Goal: Navigation & Orientation: Find specific page/section

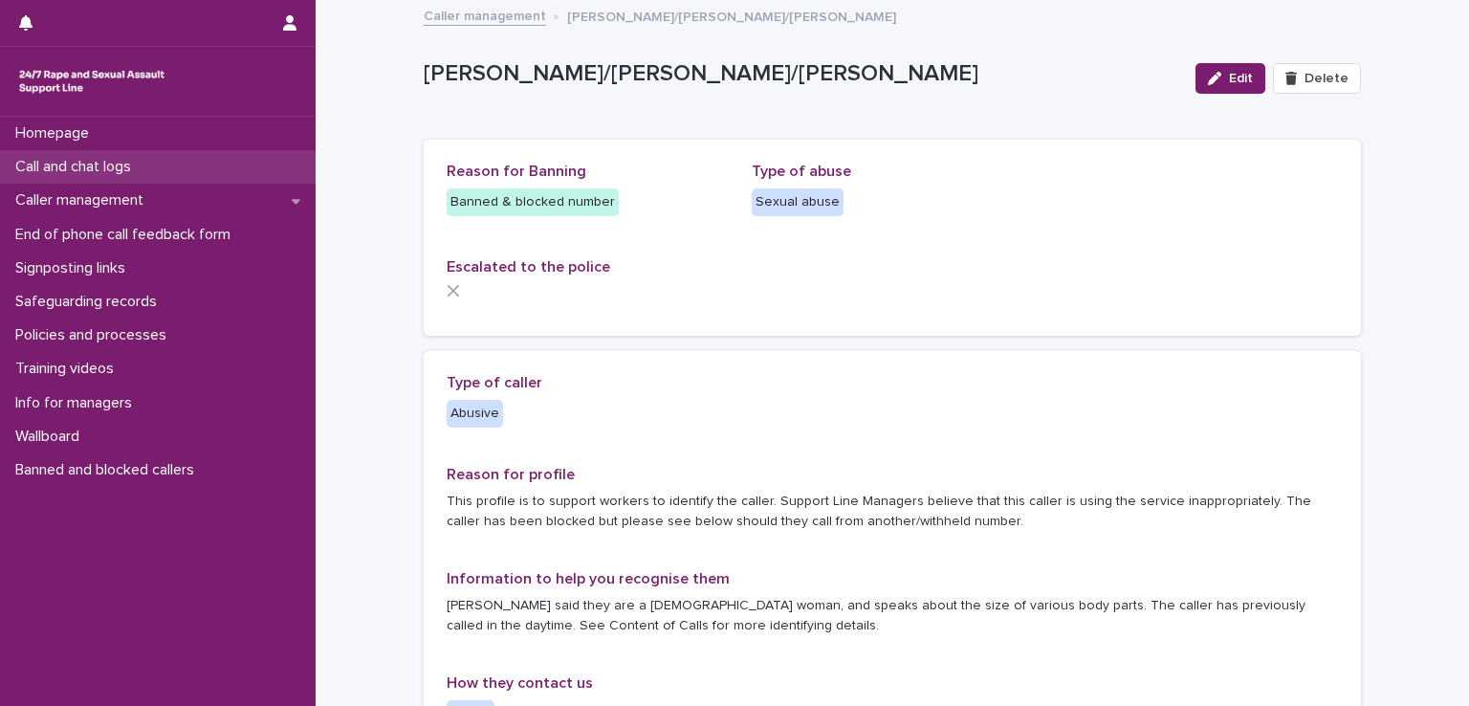
click at [88, 176] on p "Call and chat logs" at bounding box center [77, 167] width 139 height 18
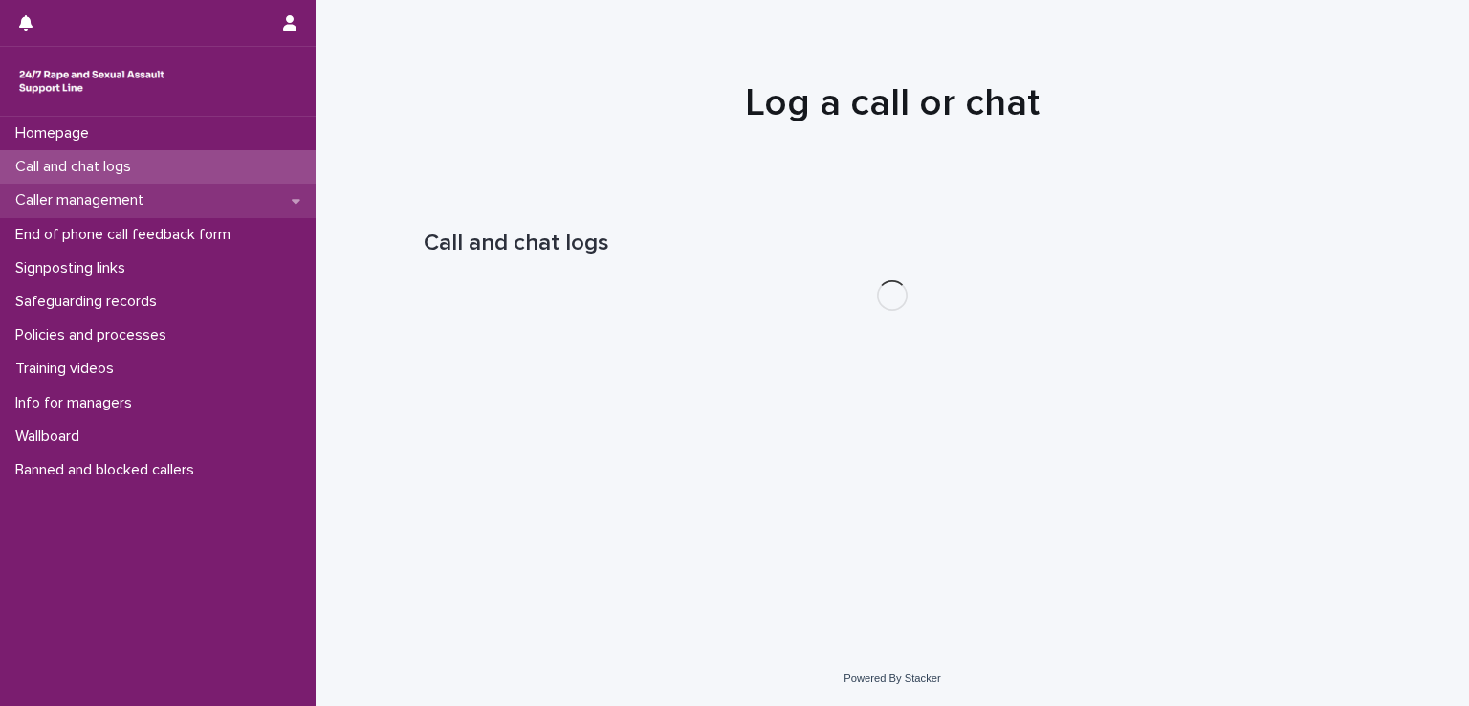
click at [93, 212] on div "Caller management" at bounding box center [158, 200] width 316 height 33
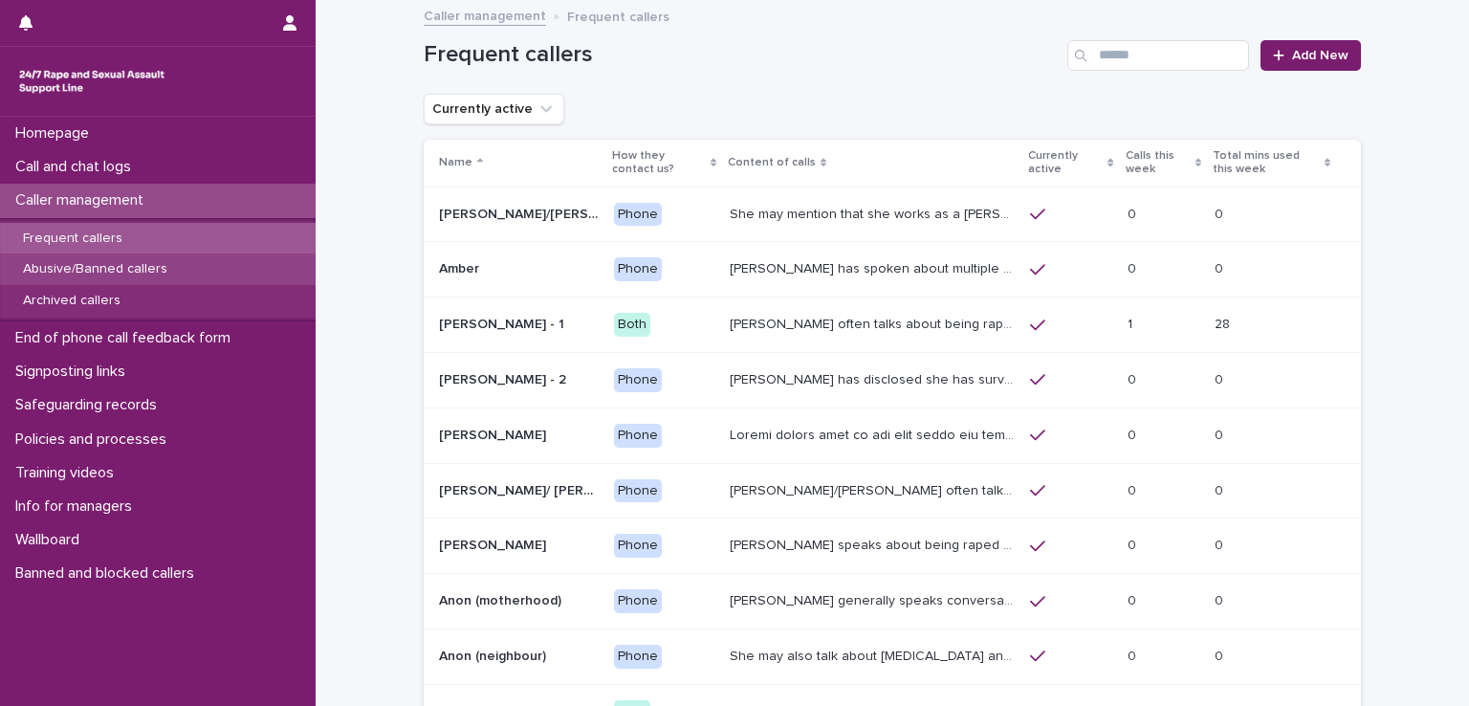
click at [97, 273] on p "Abusive/Banned callers" at bounding box center [95, 269] width 175 height 16
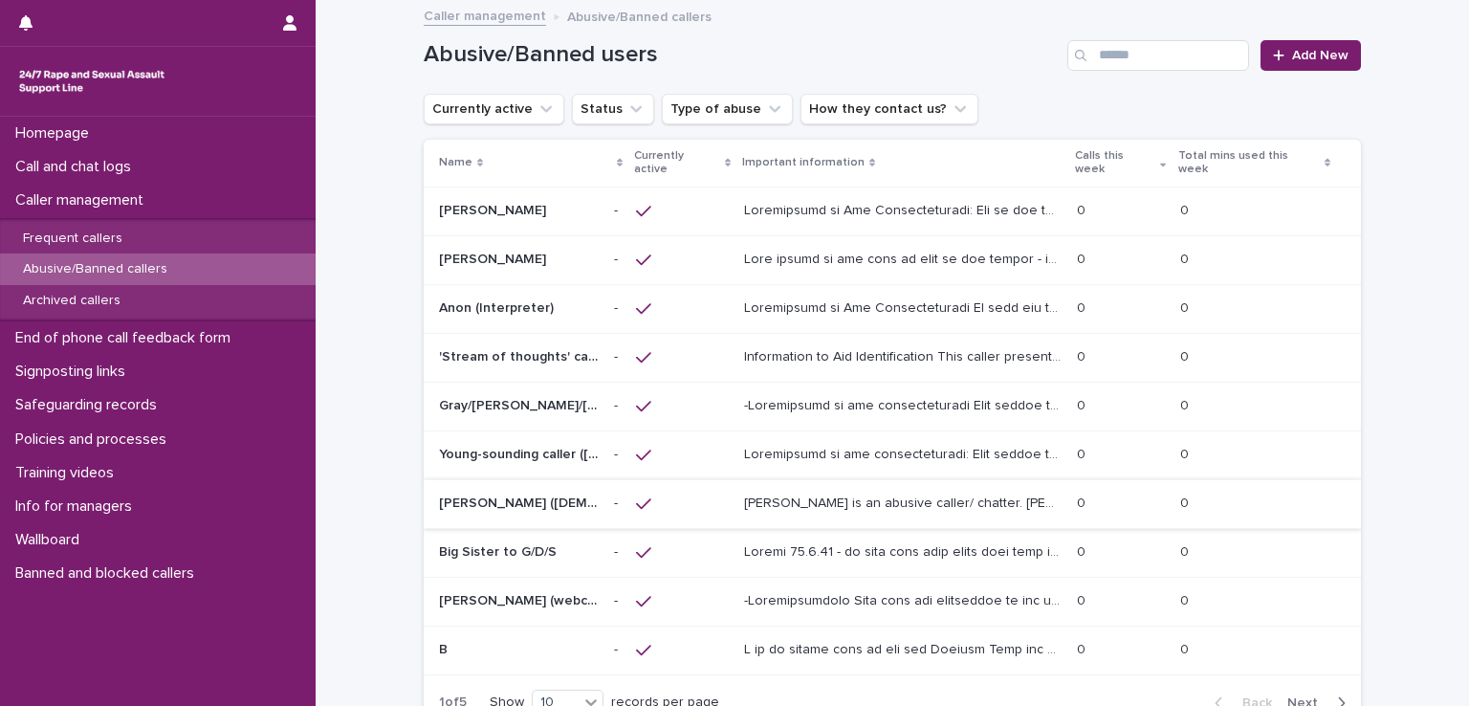
scroll to position [169, 0]
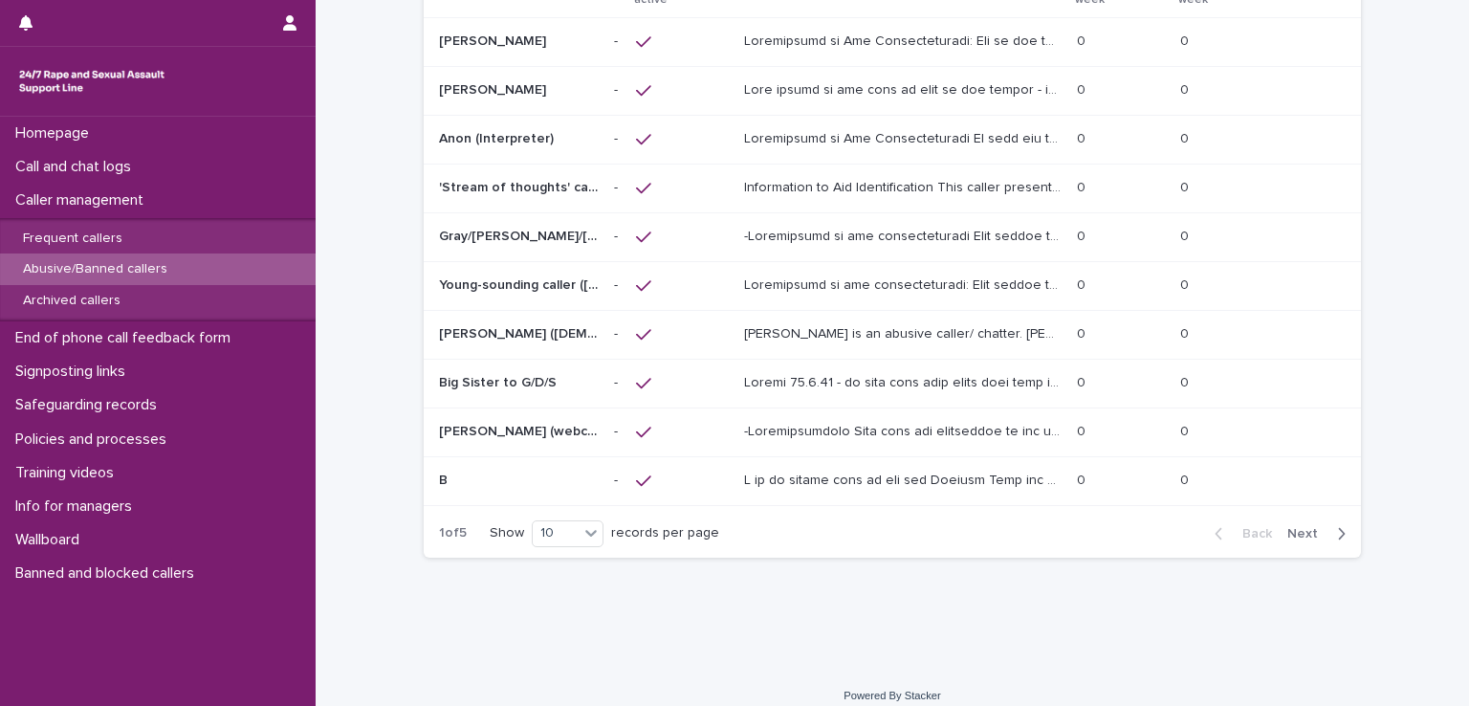
click at [1300, 525] on button "Next" at bounding box center [1320, 533] width 81 height 17
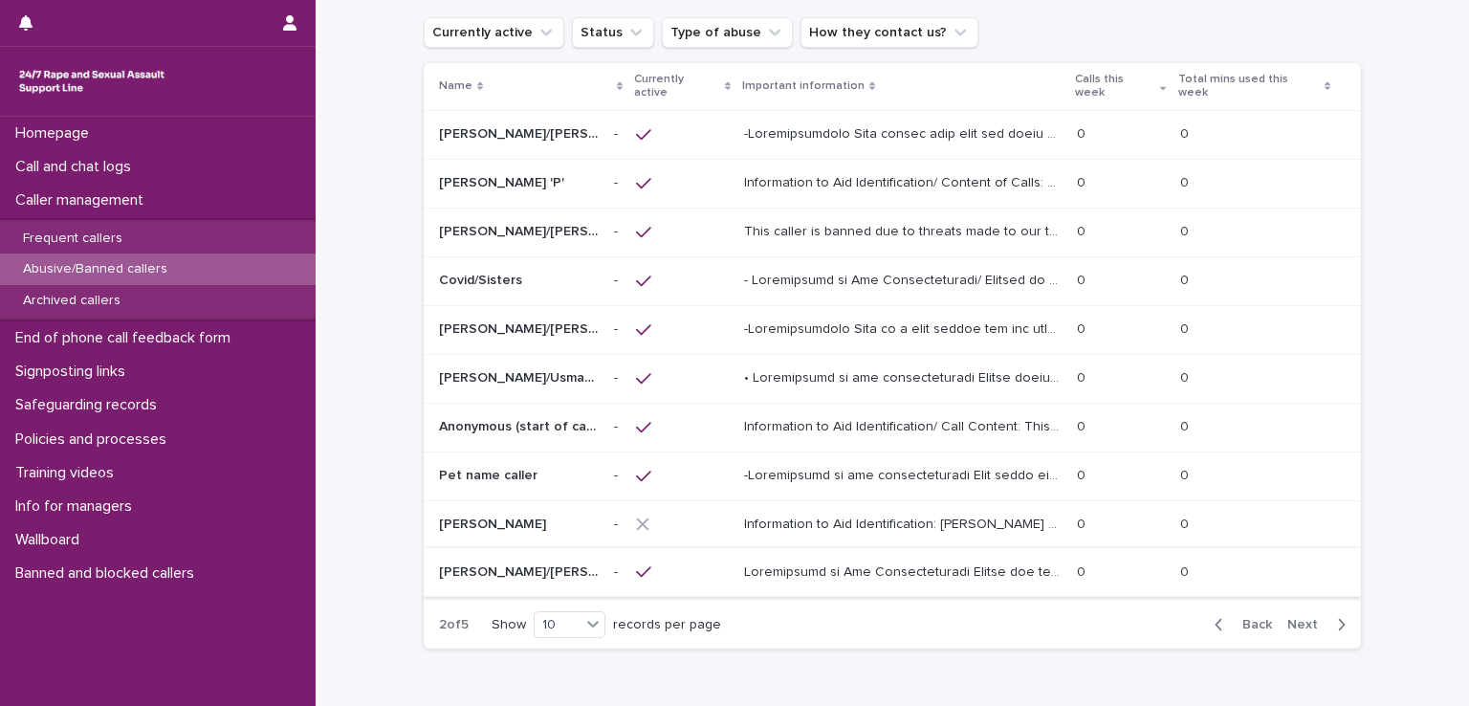
scroll to position [168, 0]
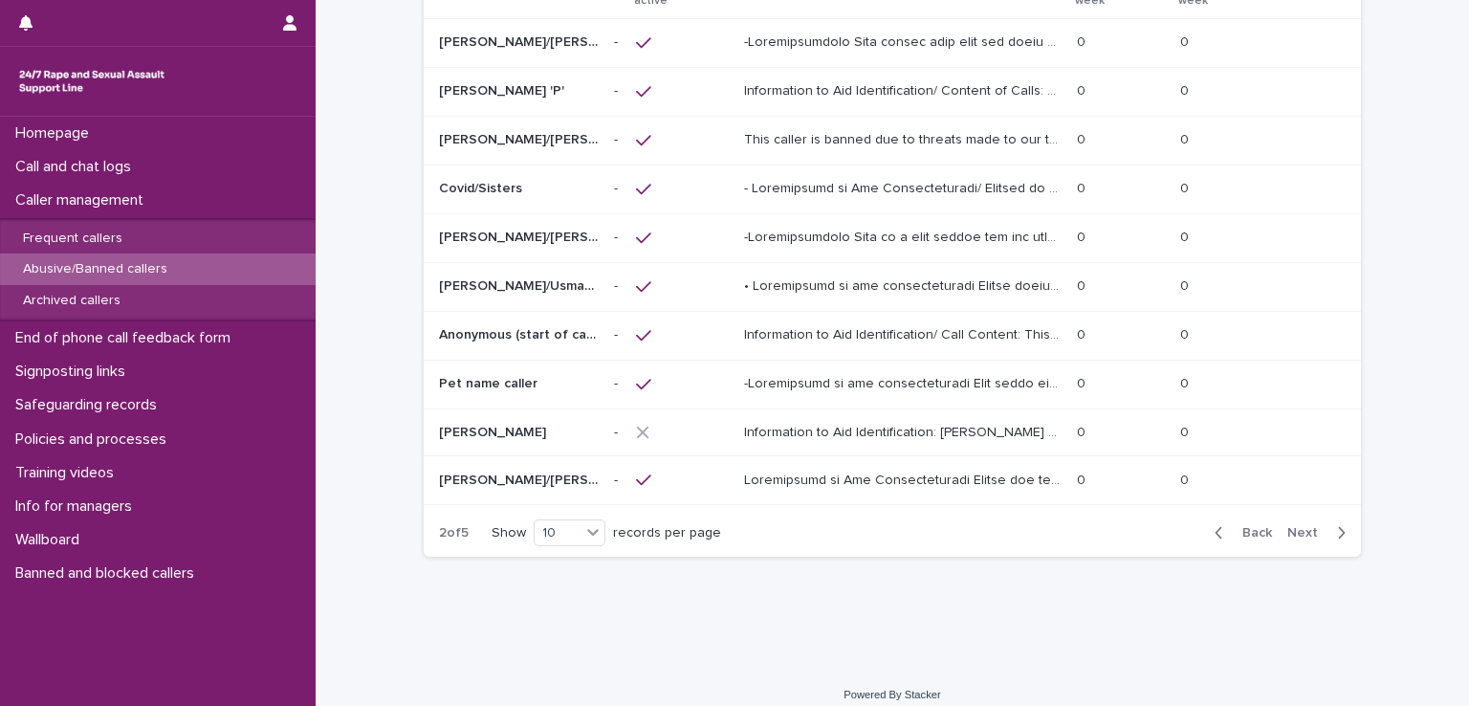
click at [1300, 526] on span "Next" at bounding box center [1309, 532] width 42 height 13
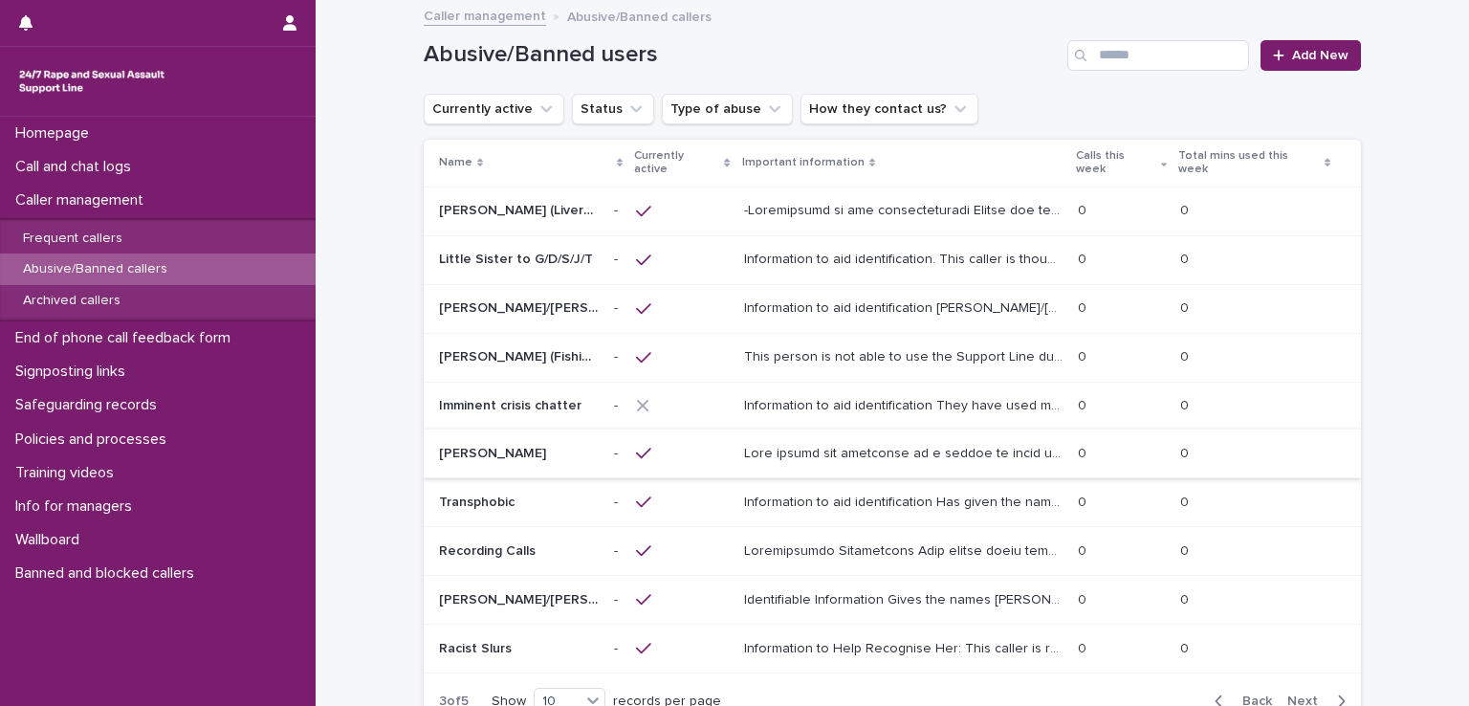
scroll to position [168, 0]
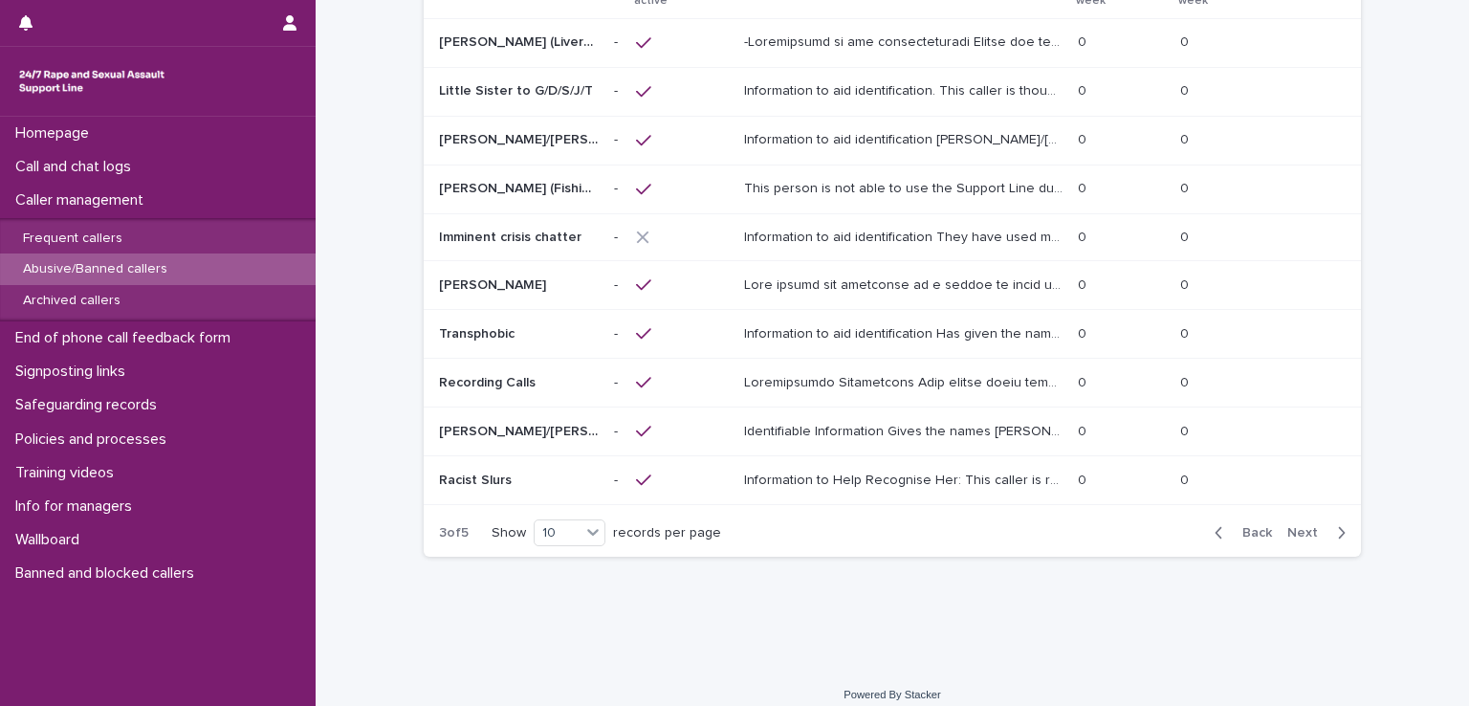
click at [1286, 509] on div "Back Next" at bounding box center [1281, 533] width 162 height 48
click at [1289, 526] on span "Next" at bounding box center [1309, 532] width 42 height 13
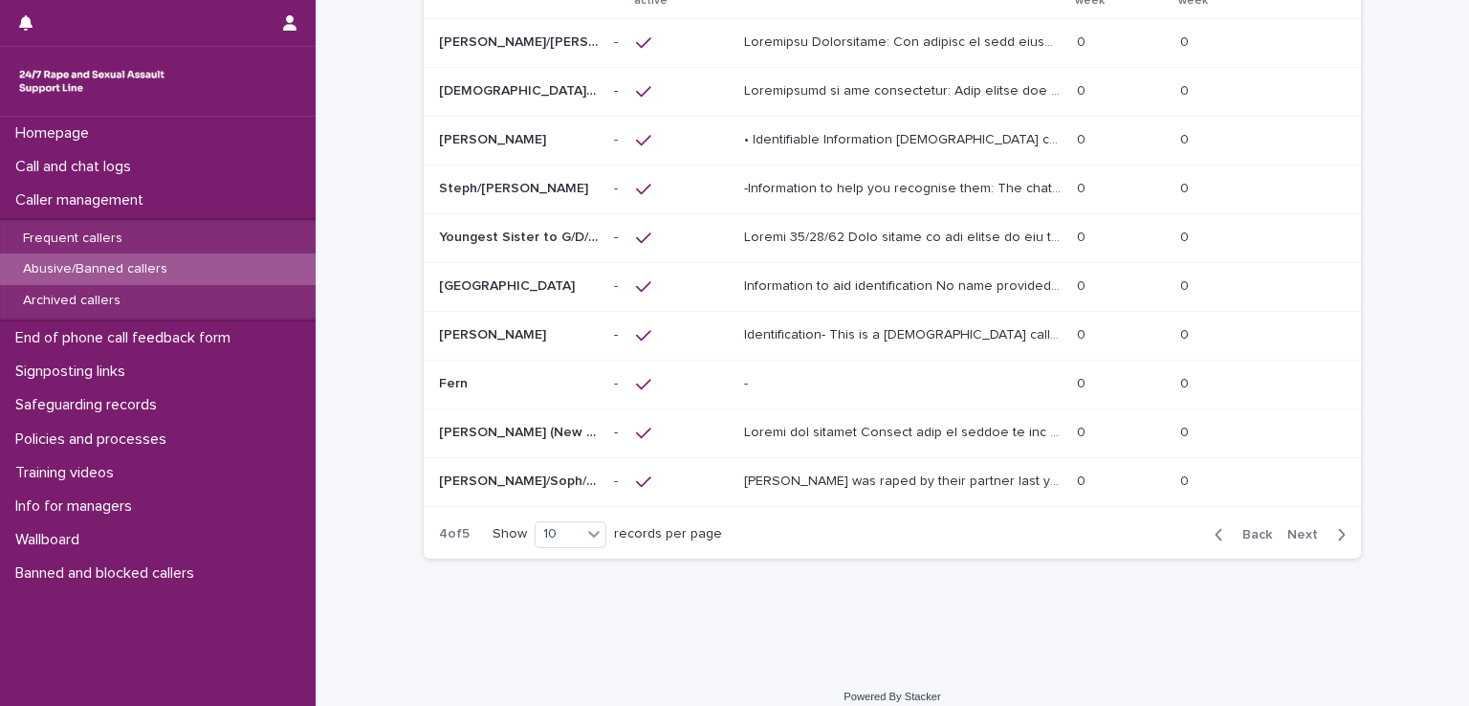
scroll to position [169, 0]
click at [1295, 527] on span "Next" at bounding box center [1309, 533] width 42 height 13
